Goal: Understand process/instructions: Learn how to perform a task or action

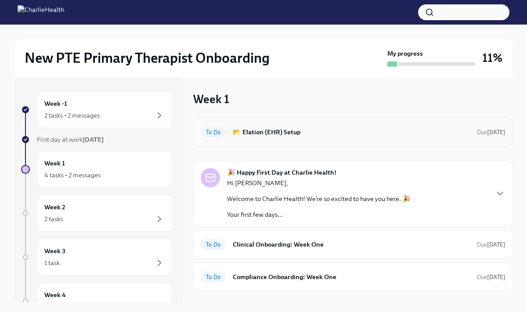
click at [278, 130] on h6 "📂 Elation (EHR) Setup" at bounding box center [351, 132] width 237 height 10
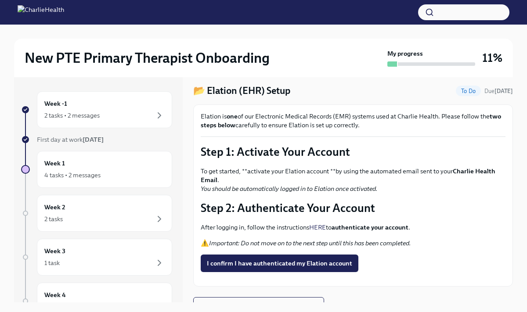
scroll to position [27, 0]
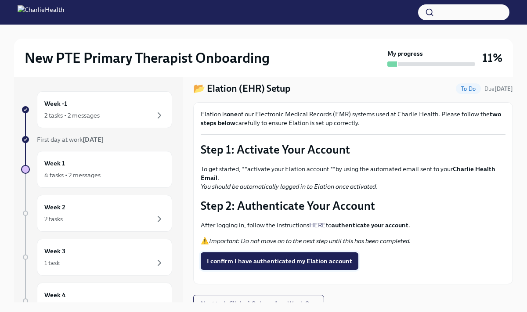
click at [322, 261] on span "I confirm I have authenticated my Elation account" at bounding box center [279, 261] width 145 height 9
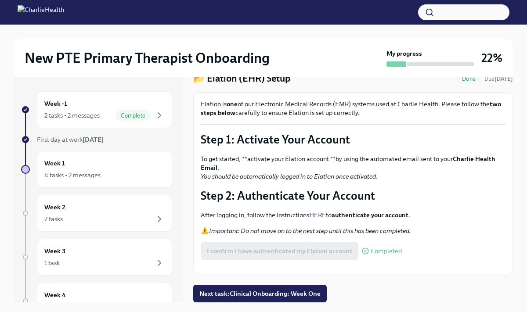
scroll to position [15, 0]
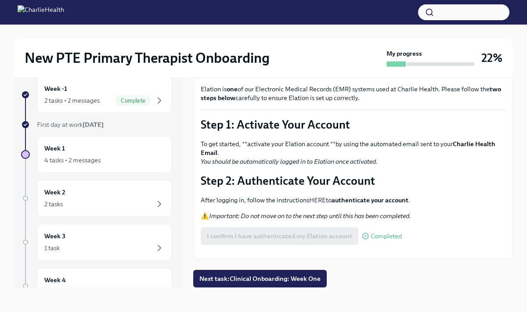
click at [370, 252] on button "Zoom image" at bounding box center [353, 252] width 305 height 0
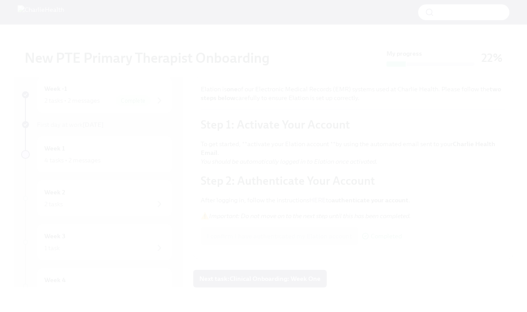
click at [313, 163] on button "Unzoom image" at bounding box center [263, 156] width 527 height 312
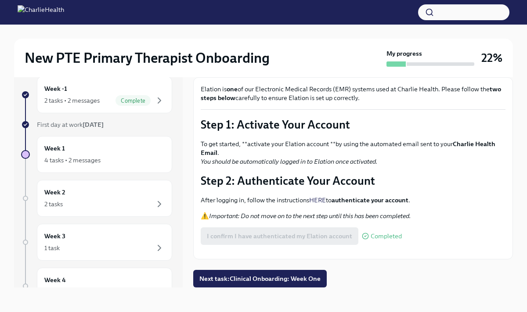
scroll to position [61, 0]
